Goal: Obtain resource: Download file/media

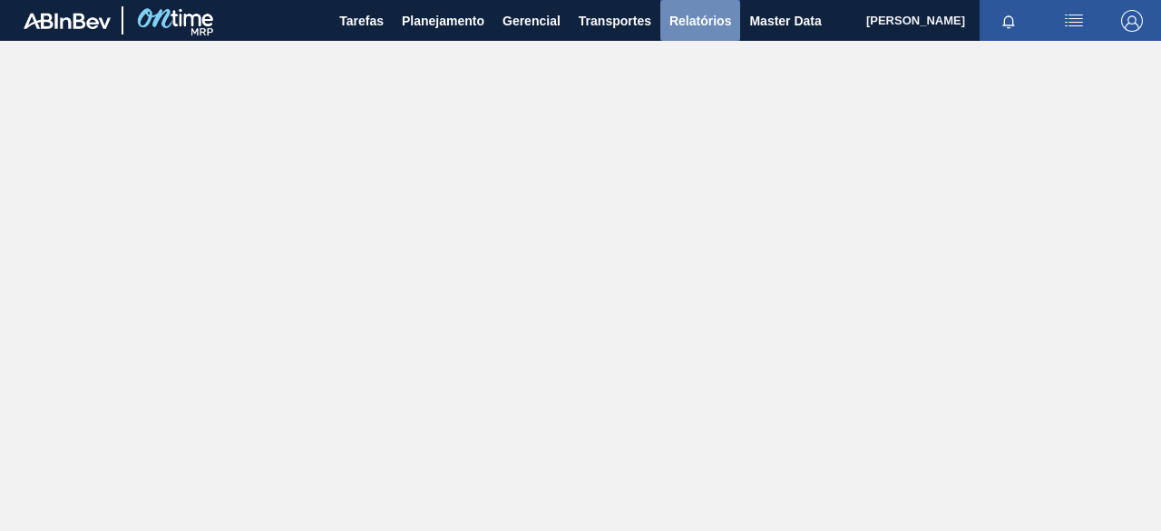
click at [678, 14] on span "Relatórios" at bounding box center [700, 21] width 62 height 22
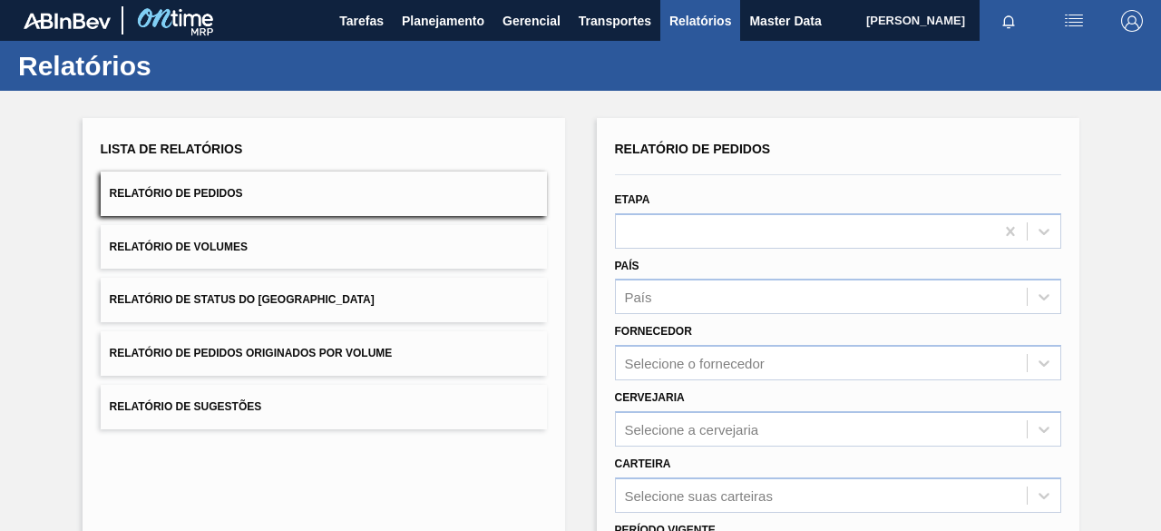
click at [420, 348] on button "Relatório de Pedidos Originados por Volume" at bounding box center [324, 353] width 446 height 44
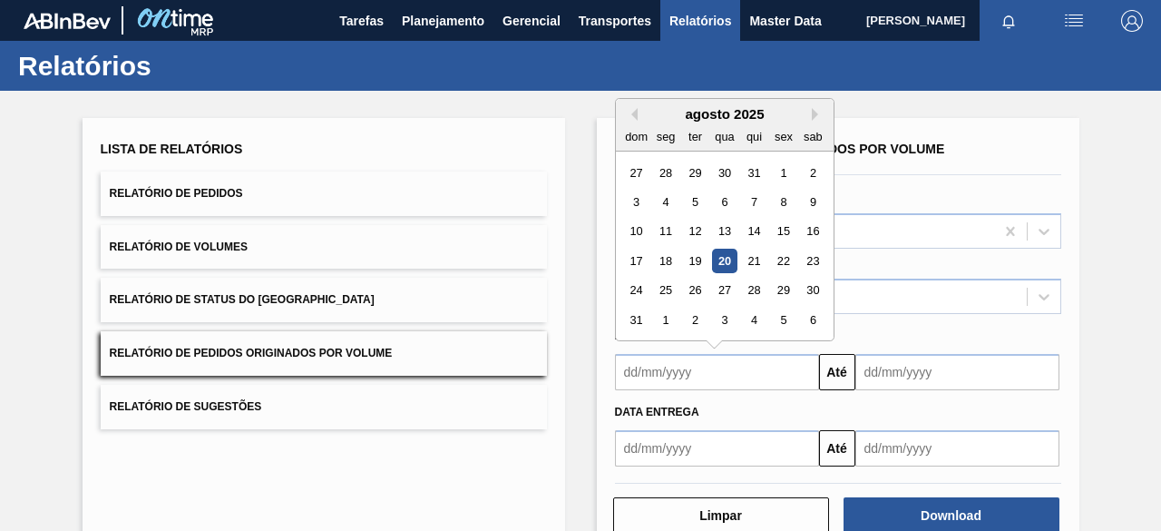
click at [740, 368] on input "text" at bounding box center [717, 372] width 204 height 36
click at [725, 267] on div "20" at bounding box center [724, 260] width 24 height 24
type input "[DATE]"
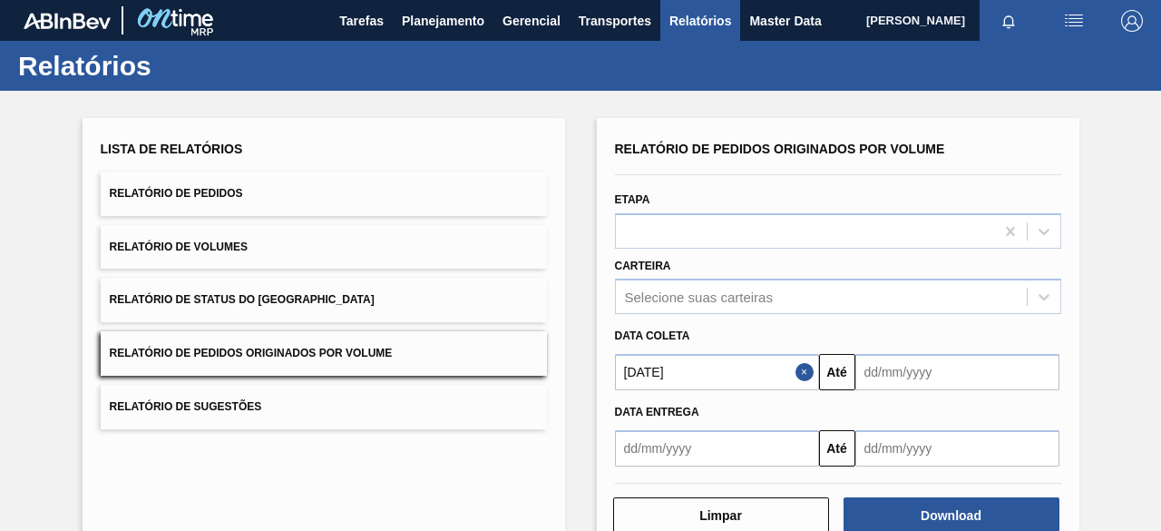
click at [909, 367] on input "text" at bounding box center [957, 372] width 204 height 36
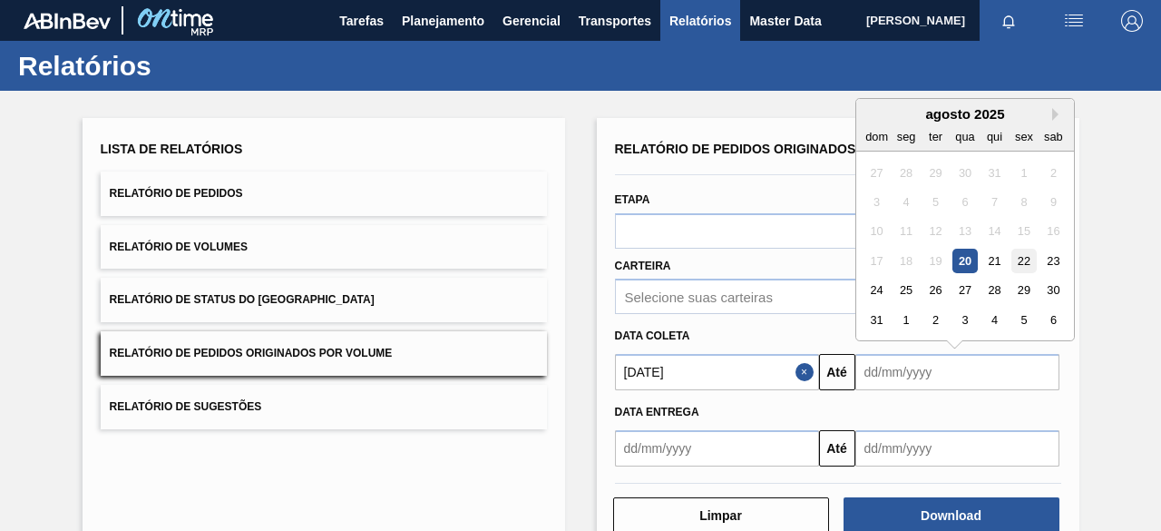
click at [1027, 258] on div "22" at bounding box center [1023, 260] width 24 height 24
type input "[DATE]"
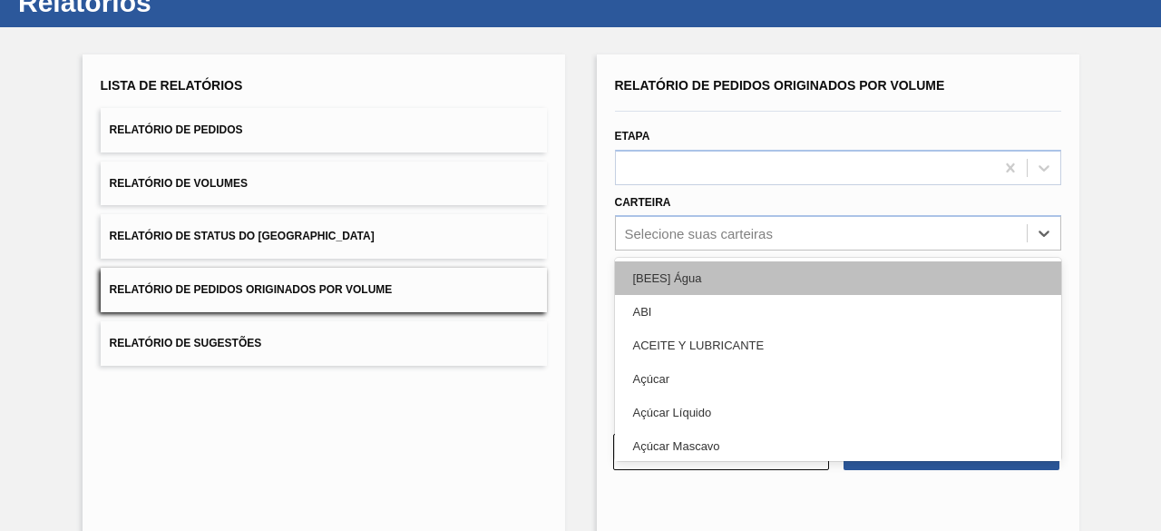
click at [767, 250] on div "option [BEES] Água focused, 1 of 101. 101 results available. Use Up and Down to…" at bounding box center [838, 232] width 446 height 35
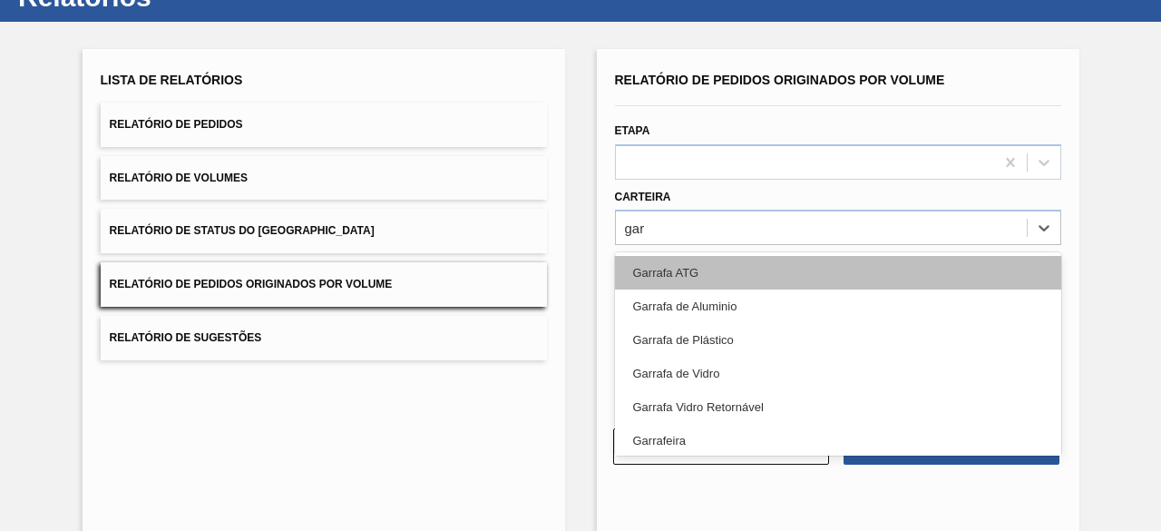
type input "garr"
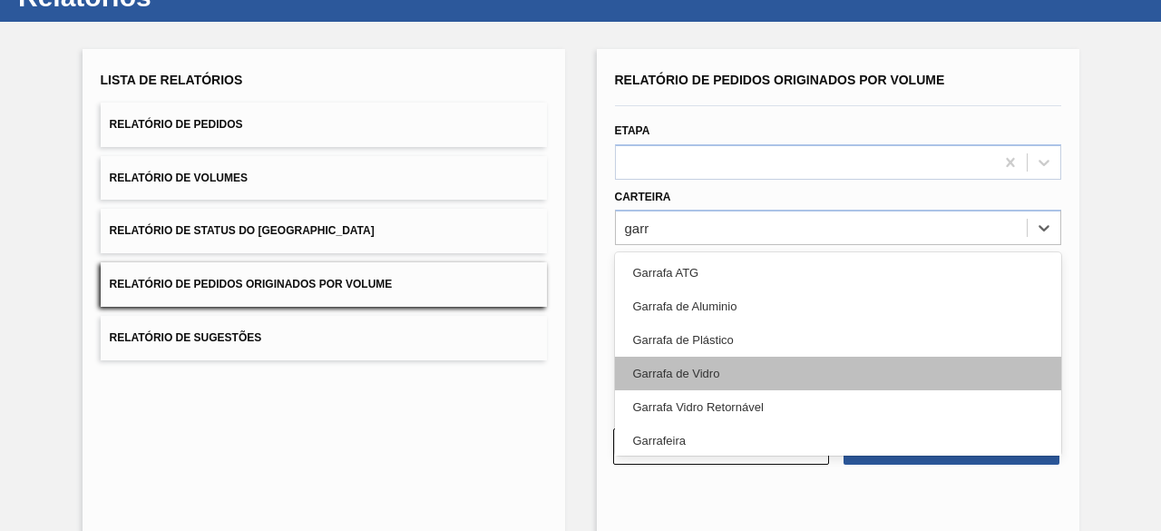
click at [768, 367] on div "Garrafa de Vidro" at bounding box center [838, 373] width 446 height 34
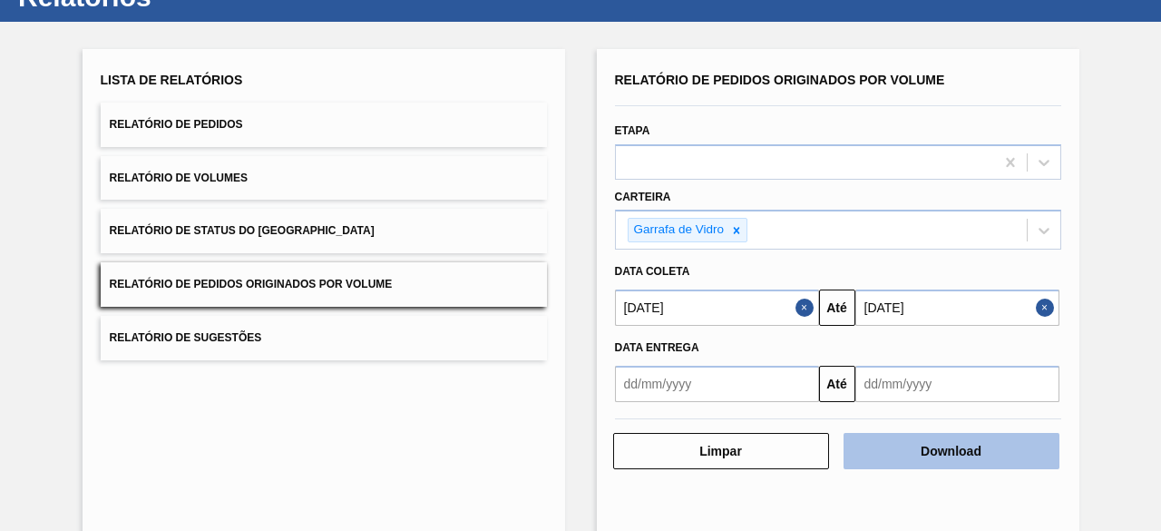
click at [933, 453] on button "Download" at bounding box center [951, 451] width 216 height 36
